Goal: Information Seeking & Learning: Learn about a topic

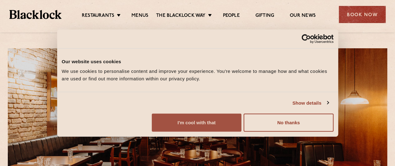
click at [241, 126] on button "I'm cool with that" at bounding box center [197, 123] width 90 height 18
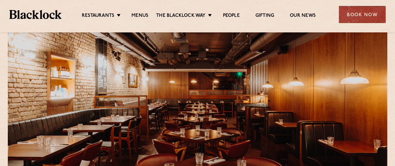
scroll to position [16, 0]
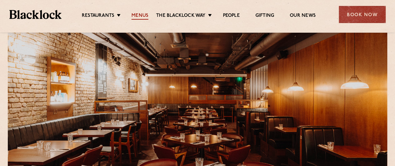
click at [142, 14] on link "Menus" at bounding box center [139, 16] width 17 height 7
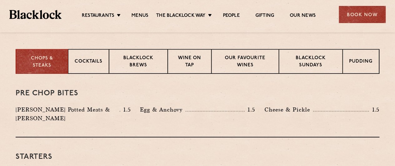
scroll to position [242, 0]
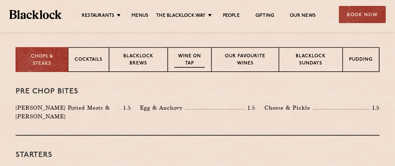
click at [194, 65] on p "Wine on Tap" at bounding box center [189, 60] width 31 height 15
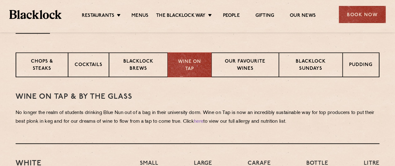
scroll to position [251, 0]
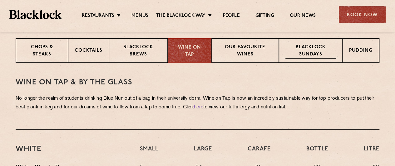
click at [315, 50] on p "Blacklock Sundays" at bounding box center [310, 51] width 51 height 15
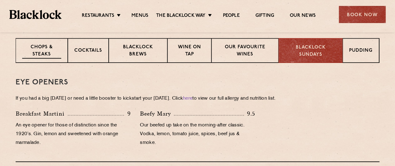
click at [49, 41] on div "Chops & Steaks" at bounding box center [42, 50] width 52 height 25
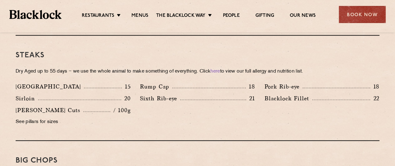
scroll to position [573, 0]
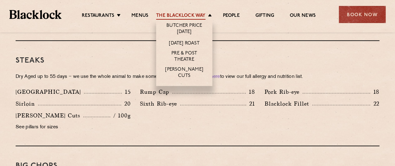
click at [185, 17] on link "The Blacklock Way" at bounding box center [180, 16] width 49 height 7
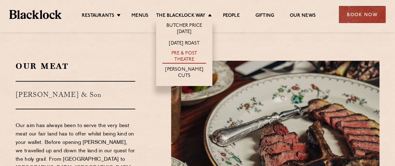
click at [188, 55] on link "Pre & Post Theatre" at bounding box center [184, 57] width 44 height 13
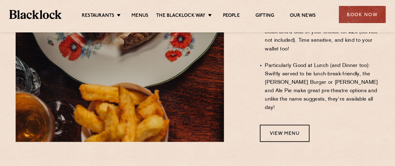
scroll to position [556, 0]
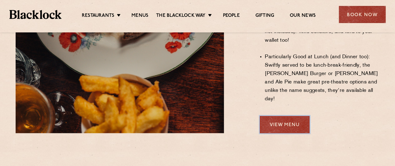
click at [290, 116] on link "View Menu" at bounding box center [285, 124] width 50 height 17
